Goal: Information Seeking & Learning: Stay updated

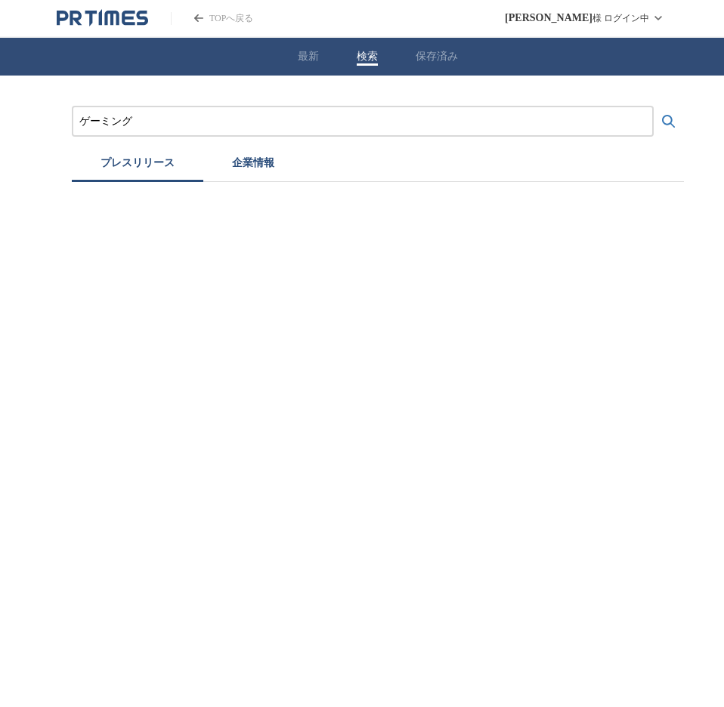
click at [671, 115] on icon "検索する" at bounding box center [669, 122] width 18 height 18
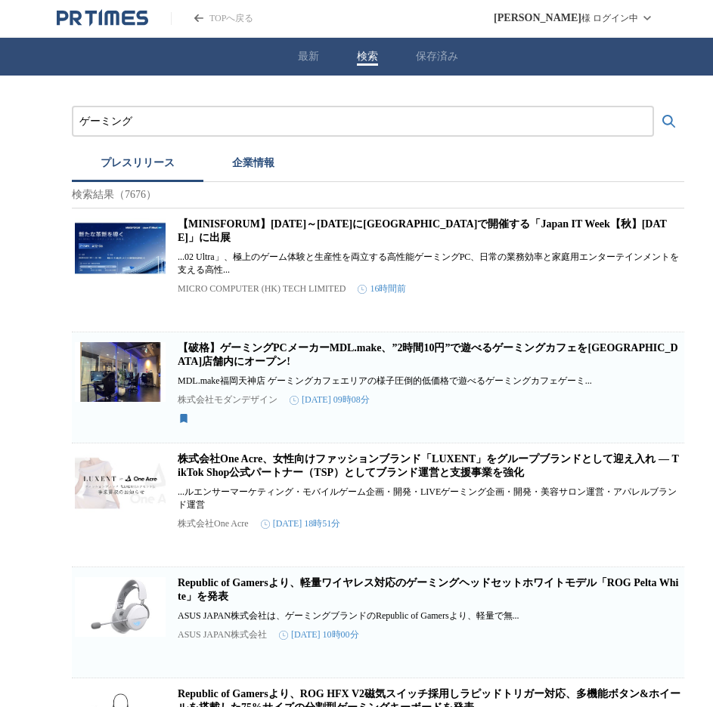
click at [280, 58] on div "最新 検索 保存済み" at bounding box center [378, 57] width 756 height 38
click at [322, 47] on div "最新 検索 保存済み" at bounding box center [378, 57] width 756 height 38
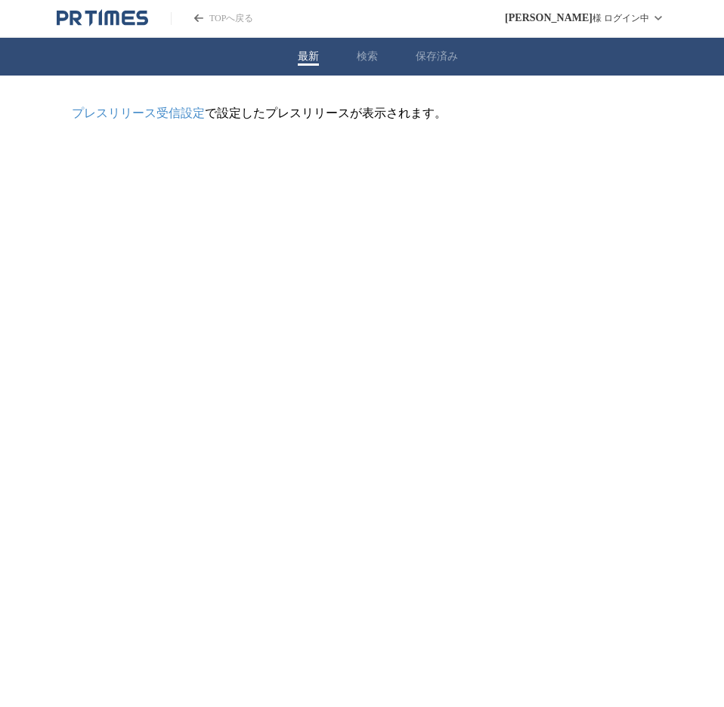
click at [298, 57] on button "最新" at bounding box center [308, 57] width 21 height 14
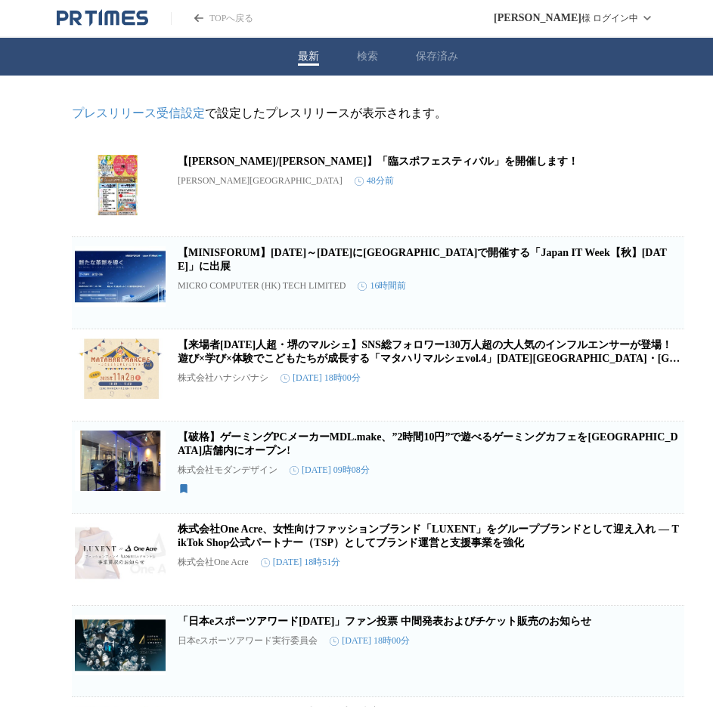
click at [378, 57] on div "最新 検索 保存済み" at bounding box center [378, 57] width 756 height 38
click at [373, 58] on button "検索" at bounding box center [367, 57] width 21 height 14
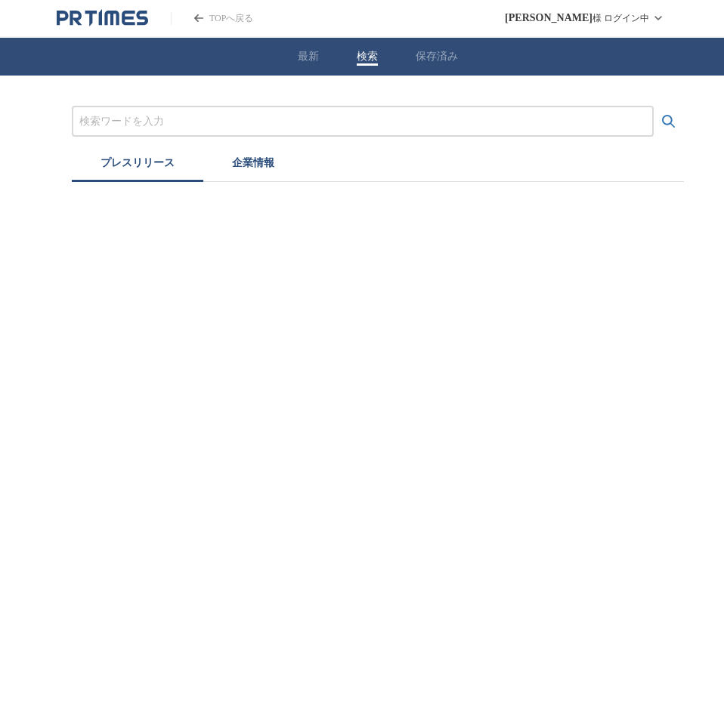
click at [226, 128] on input "プレスリリースおよび企業を検索する" at bounding box center [362, 121] width 567 height 17
type input "ゲーミング"
click at [671, 135] on button "検索する" at bounding box center [669, 122] width 30 height 30
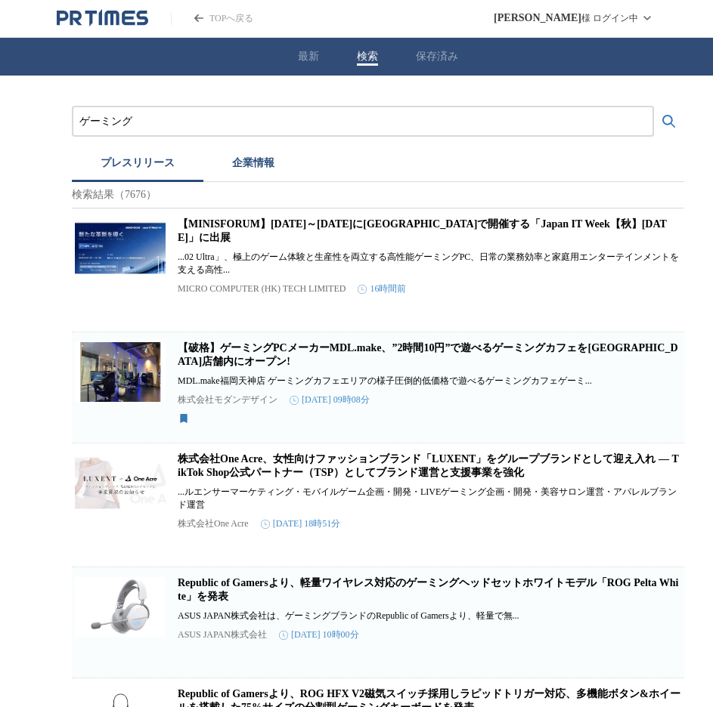
click at [666, 126] on icon "検索する" at bounding box center [669, 122] width 18 height 18
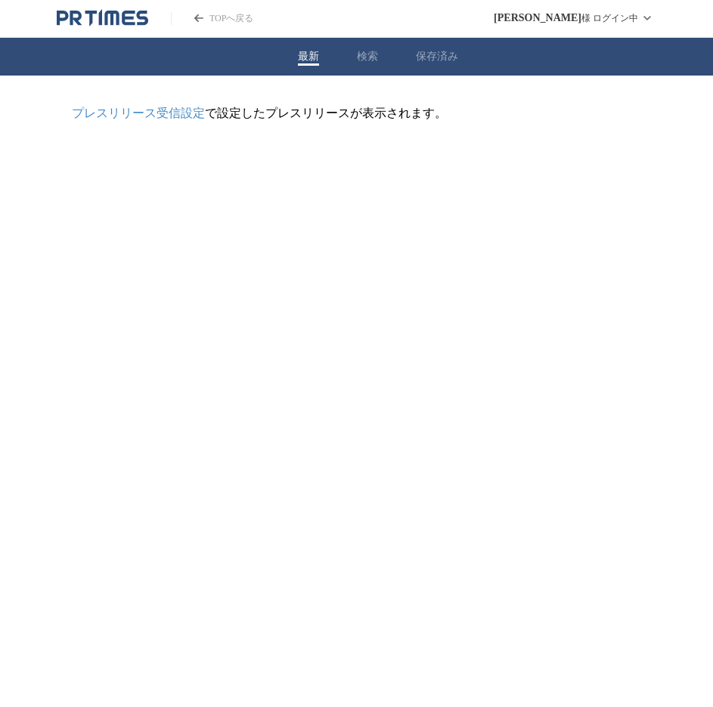
click at [306, 57] on button "最新" at bounding box center [308, 57] width 21 height 14
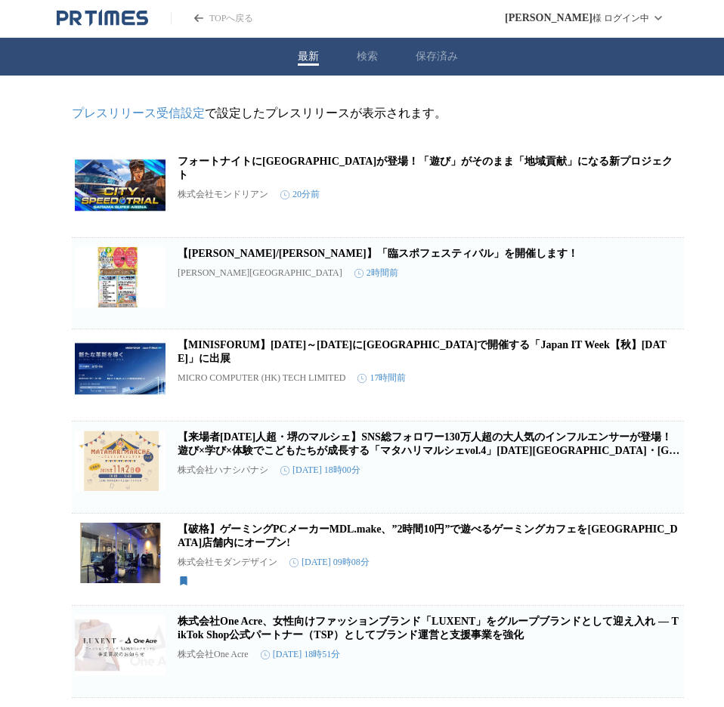
click at [370, 54] on button "検索" at bounding box center [367, 57] width 21 height 14
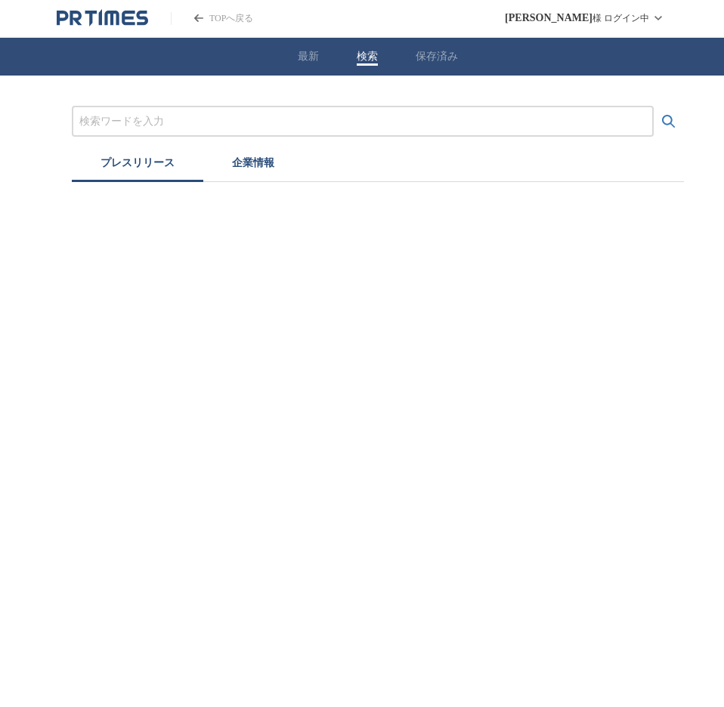
click at [212, 120] on input "プレスリリースおよび企業を検索する" at bounding box center [362, 121] width 567 height 17
type input "ゲーミング"
click at [670, 123] on icon "検索する" at bounding box center [668, 121] width 13 height 13
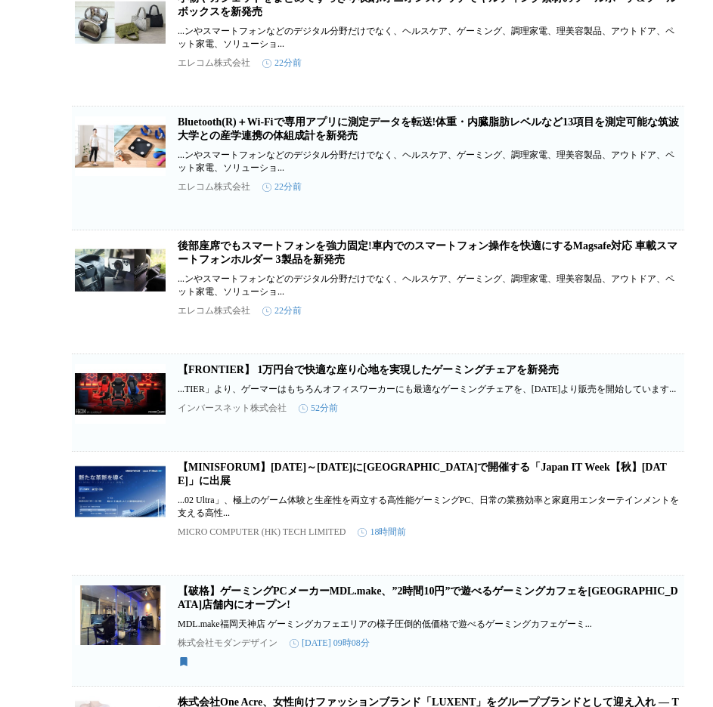
scroll to position [227, 0]
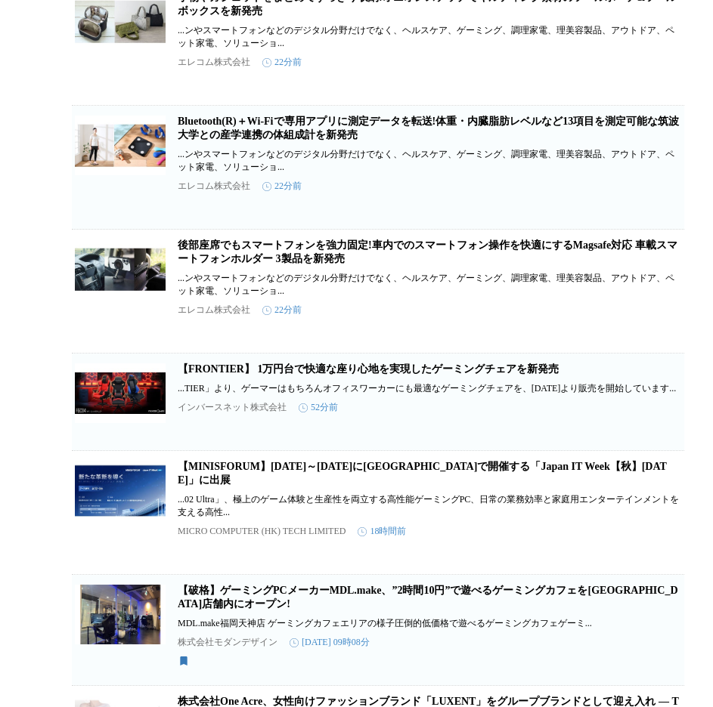
click at [661, 418] on icon "button" at bounding box center [659, 411] width 11 height 14
